Goal: Register for event/course

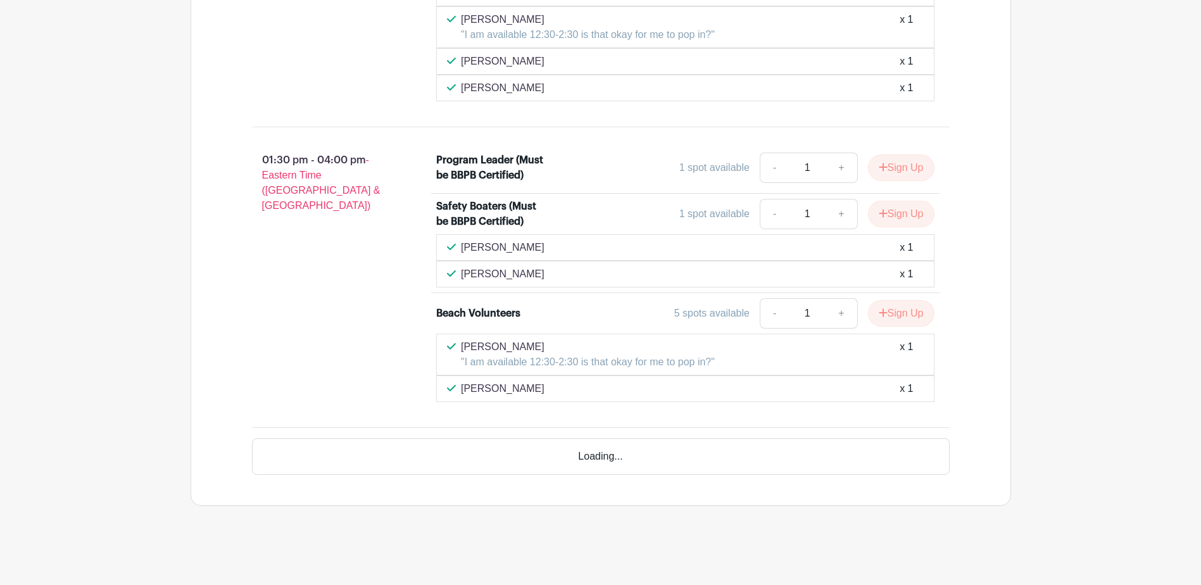
scroll to position [1403, 0]
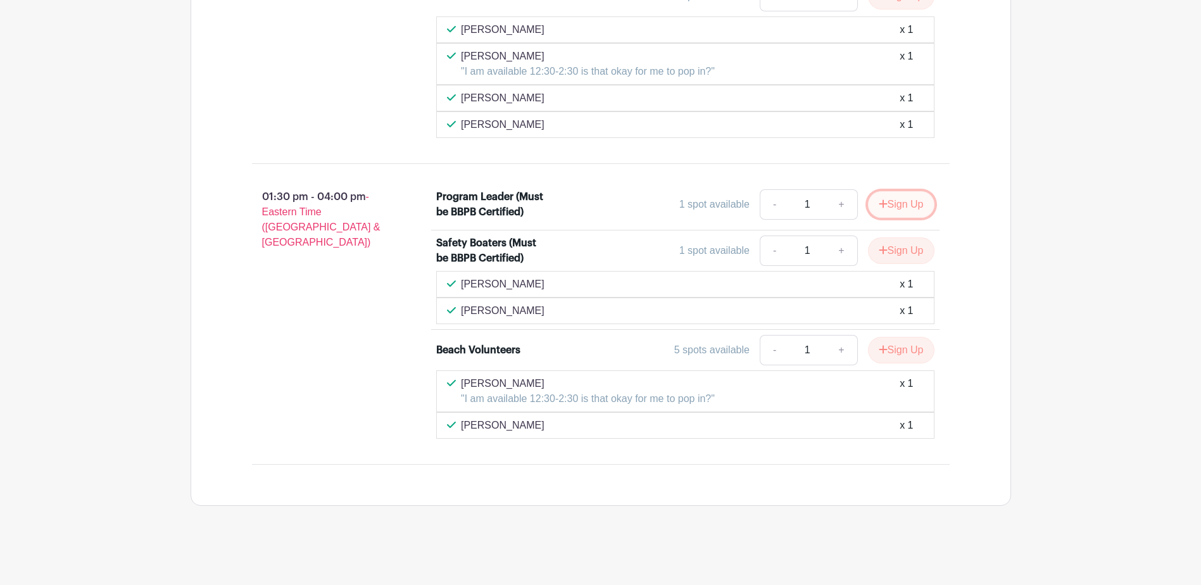
click at [892, 199] on button "Sign Up" at bounding box center [901, 204] width 66 height 27
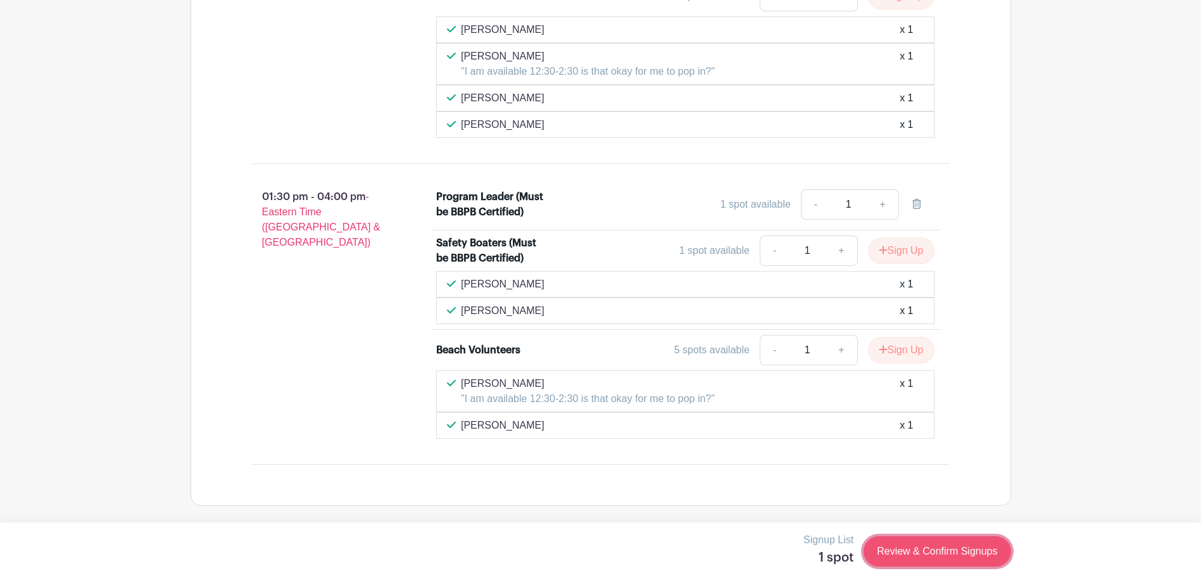
click at [919, 556] on link "Review & Confirm Signups" at bounding box center [936, 551] width 147 height 30
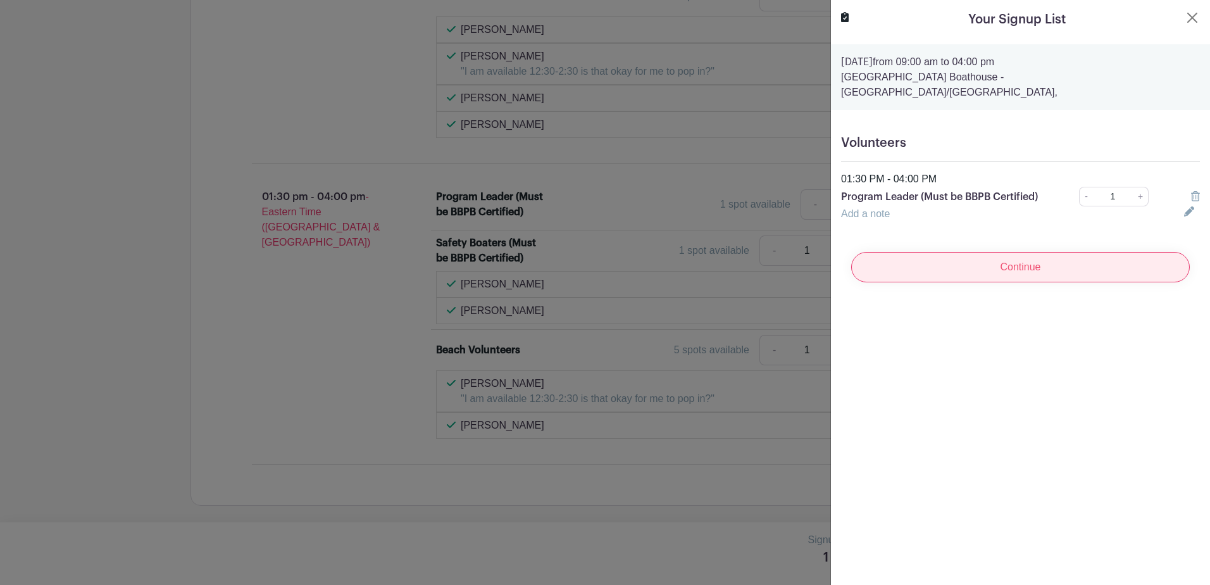
click at [971, 268] on input "Continue" at bounding box center [1020, 267] width 339 height 30
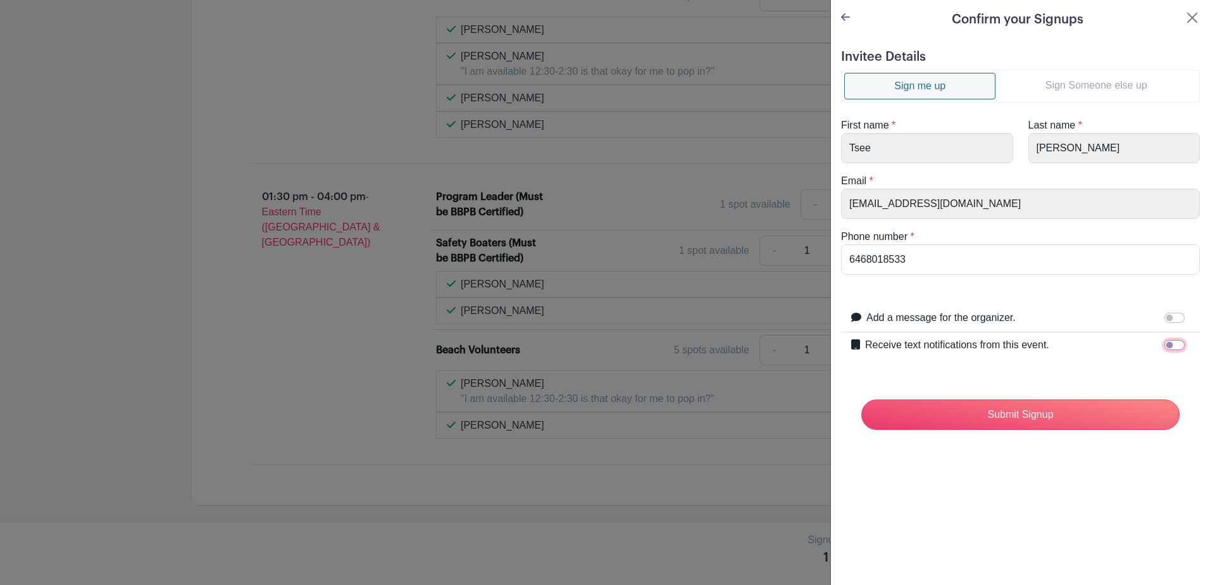
click at [1165, 344] on input "Receive text notifications from this event." at bounding box center [1175, 345] width 20 height 10
checkbox input "true"
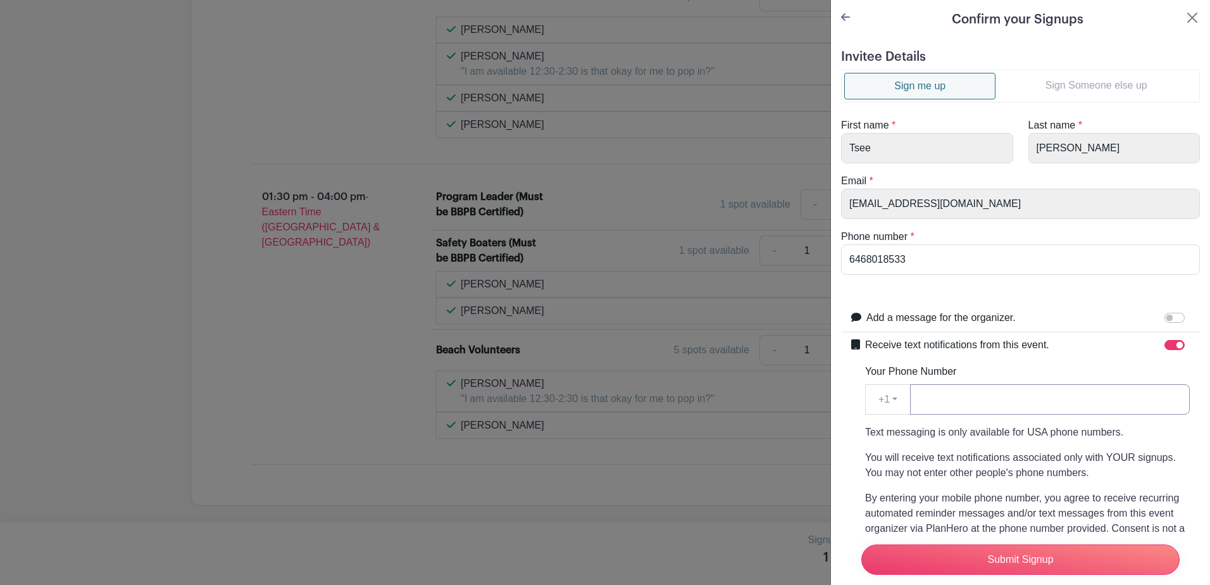
click at [946, 401] on input "Your Phone Number" at bounding box center [1050, 399] width 280 height 30
type input "6468018533"
click at [943, 551] on input "Submit Signup" at bounding box center [1020, 559] width 318 height 30
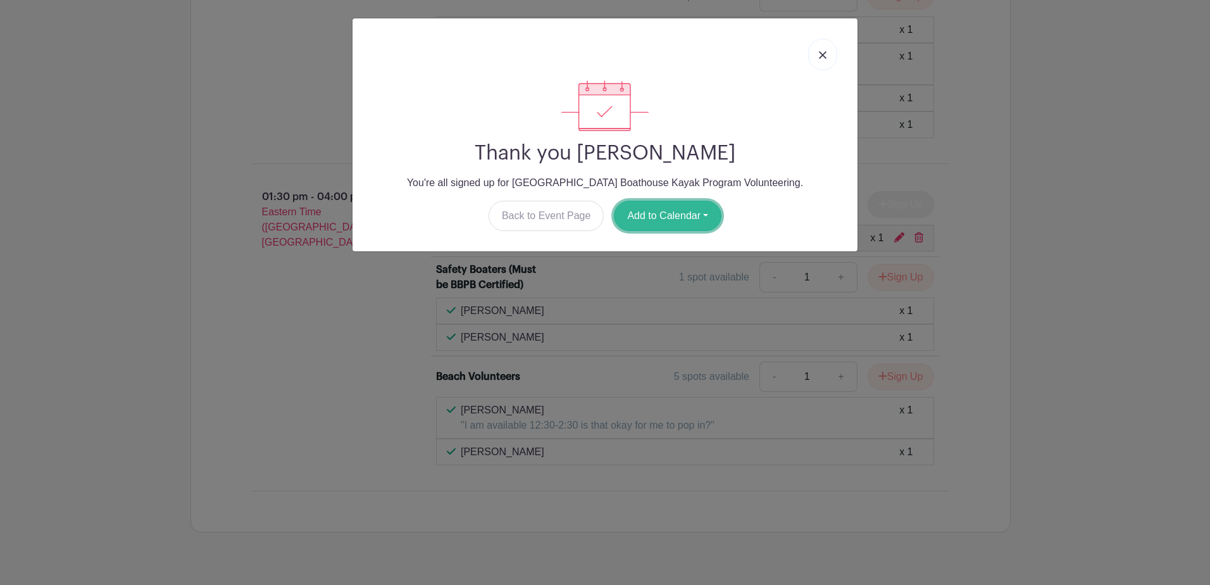
click at [656, 218] on button "Add to Calendar" at bounding box center [668, 216] width 108 height 30
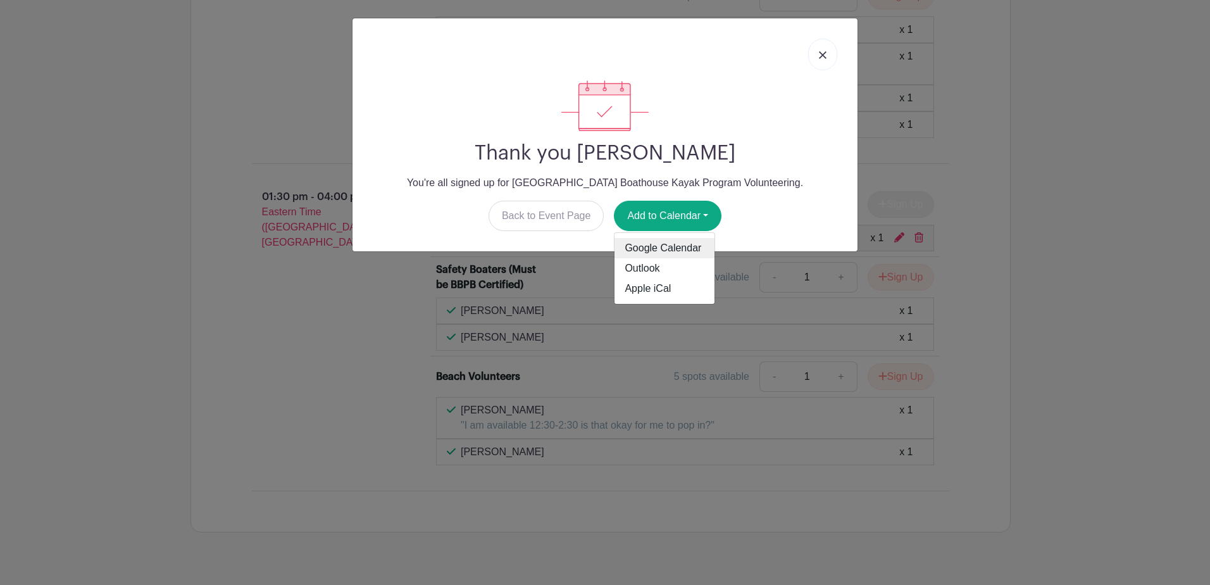
click at [654, 248] on link "Google Calendar" at bounding box center [665, 248] width 100 height 20
click at [829, 54] on link at bounding box center [822, 55] width 29 height 32
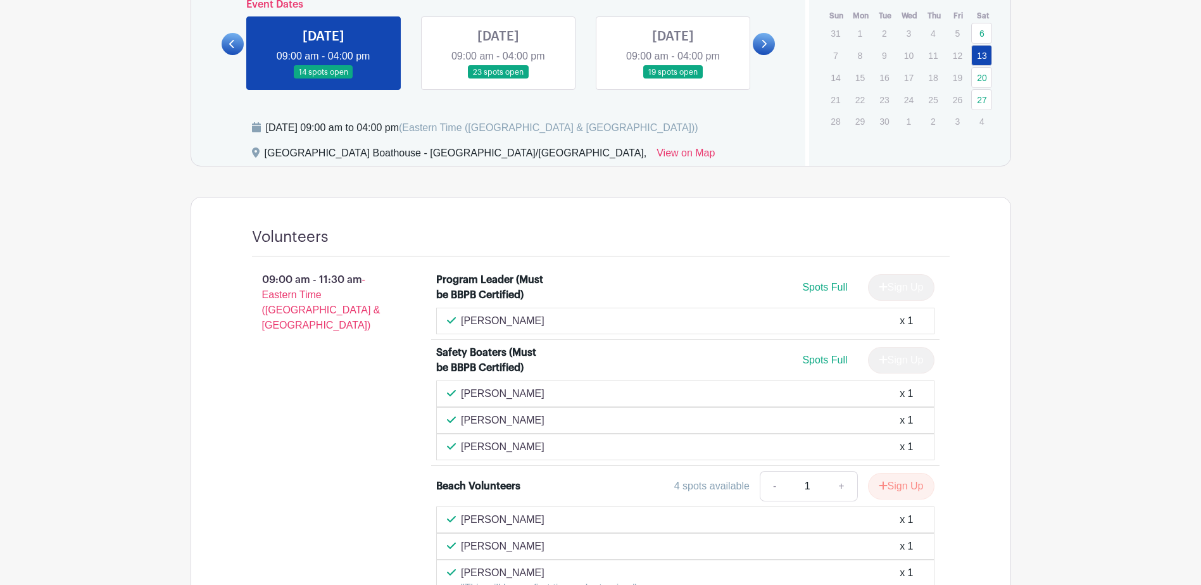
scroll to position [474, 0]
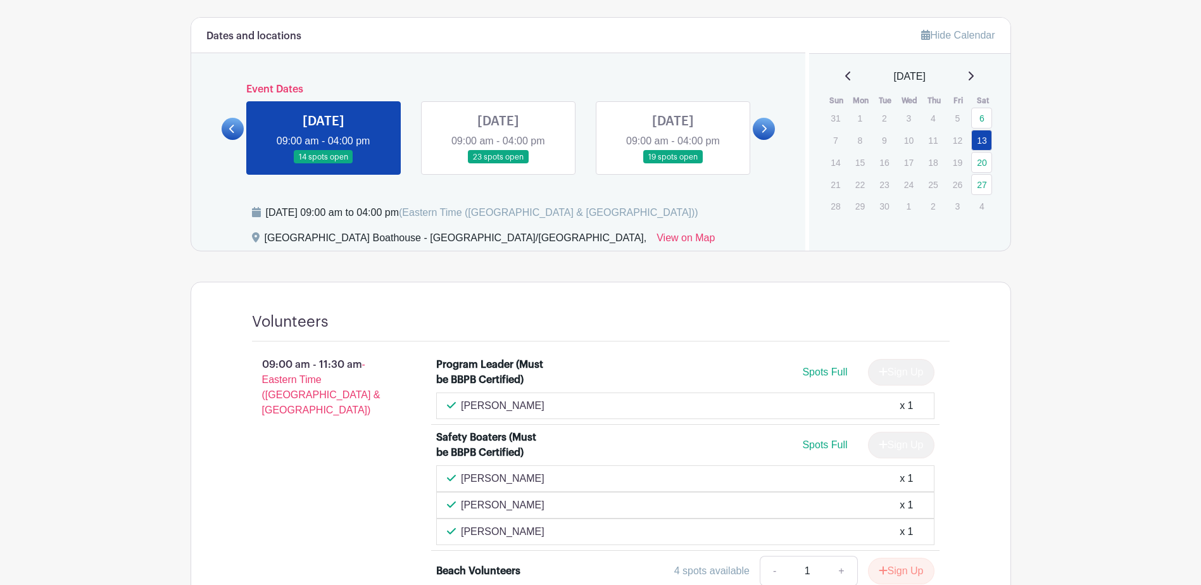
click at [498, 164] on link at bounding box center [498, 164] width 0 height 0
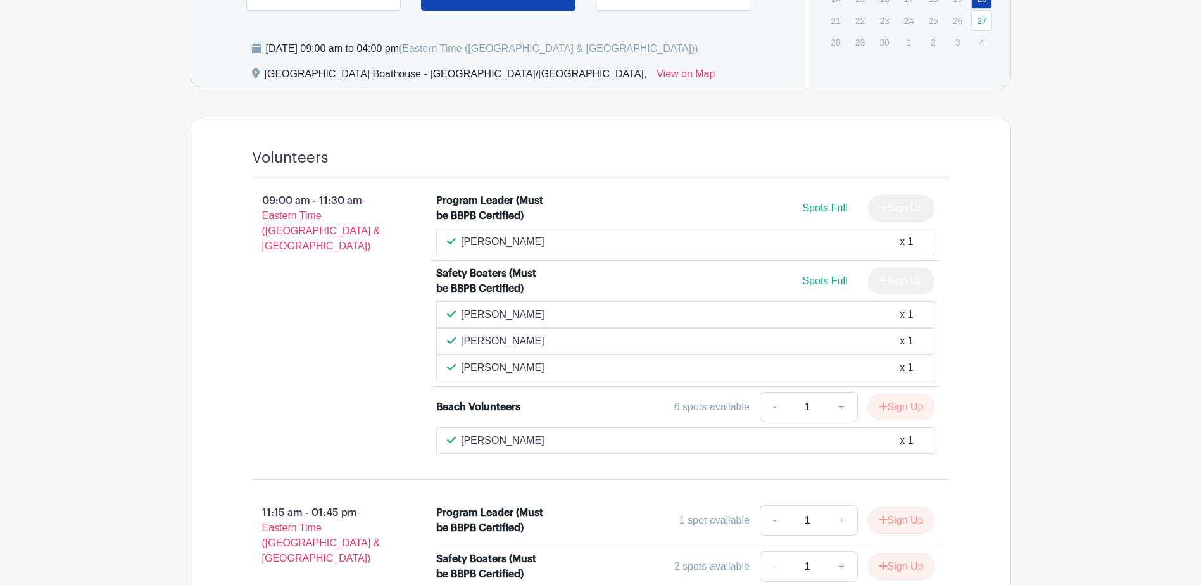
scroll to position [469, 0]
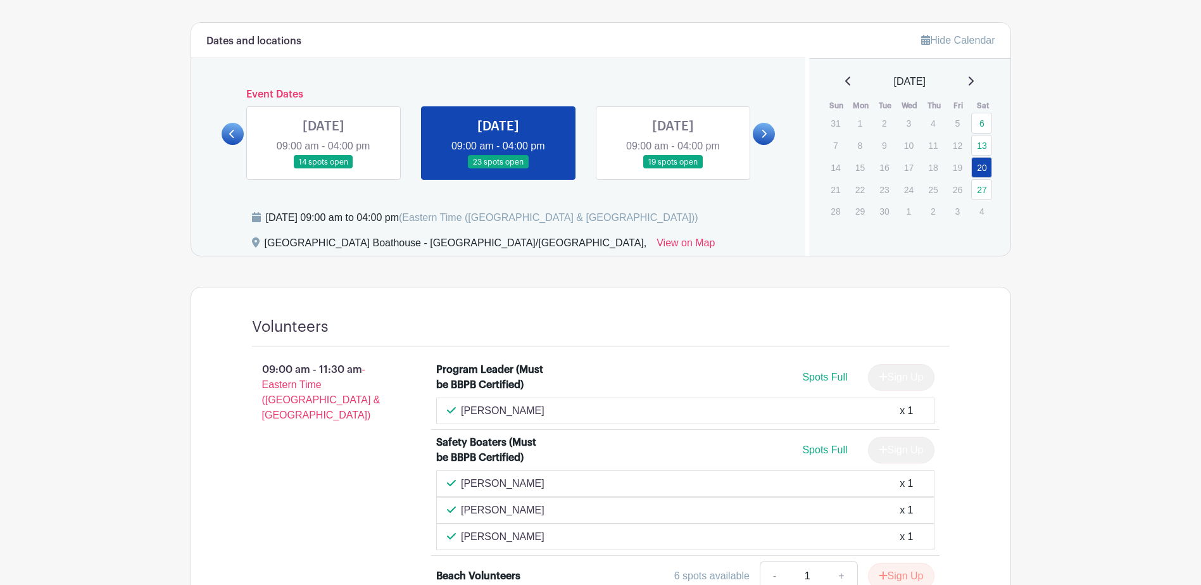
click at [673, 169] on link at bounding box center [673, 169] width 0 height 0
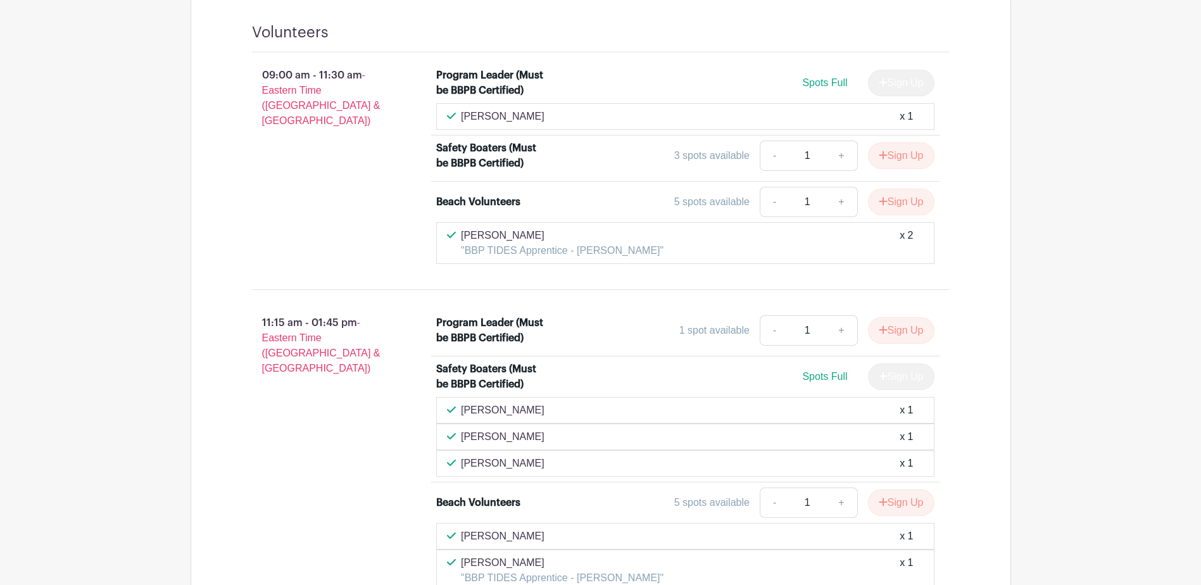
scroll to position [679, 0]
